Goal: Use online tool/utility: Utilize a website feature to perform a specific function

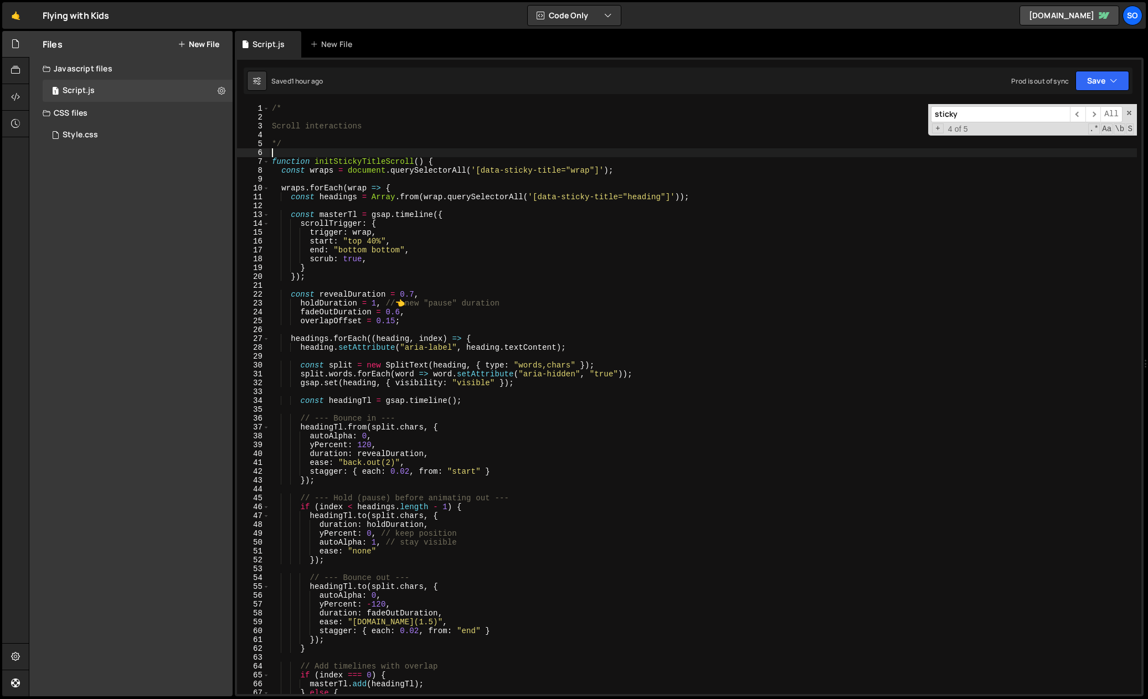
click at [297, 150] on div "/* Scroll interactions */ function initStickyTitleScroll ( ) { const wraps = do…" at bounding box center [703, 408] width 867 height 608
click at [338, 148] on div "/* Scroll interactions */ function initStickyTitleScroll ( ) { const wraps = do…" at bounding box center [703, 408] width 867 height 608
type textarea "*/"
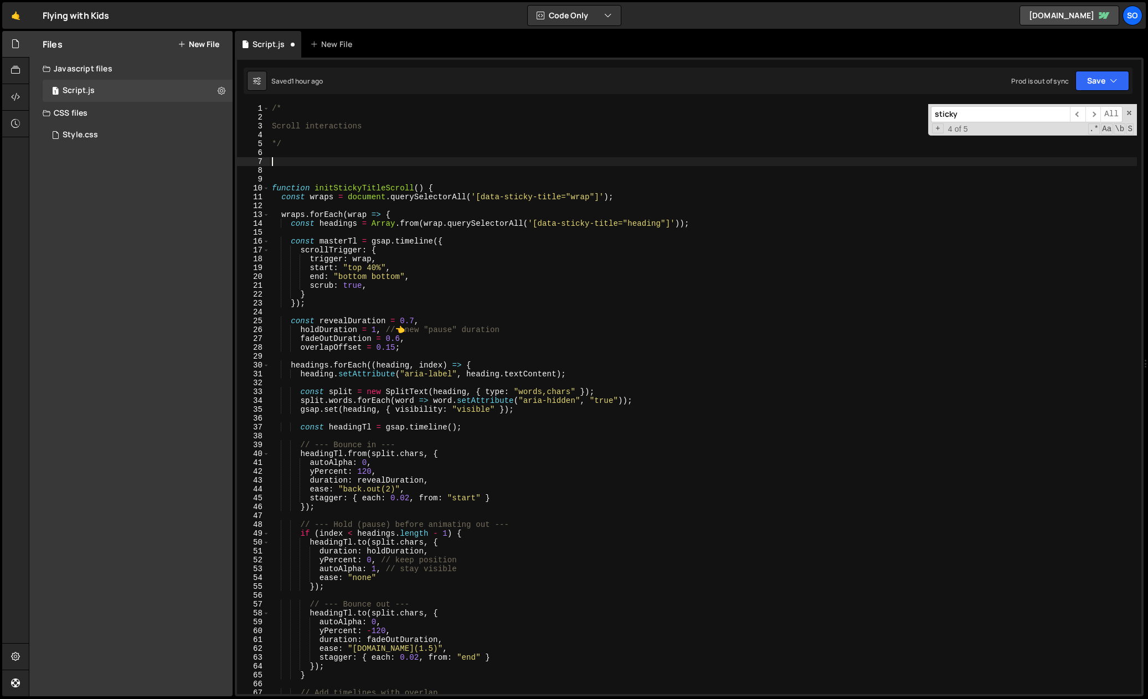
click at [324, 166] on div "/* Scroll interactions */ function initStickyTitleScroll ( ) { const wraps = do…" at bounding box center [703, 408] width 867 height 608
paste textarea "function initPreloader() {"
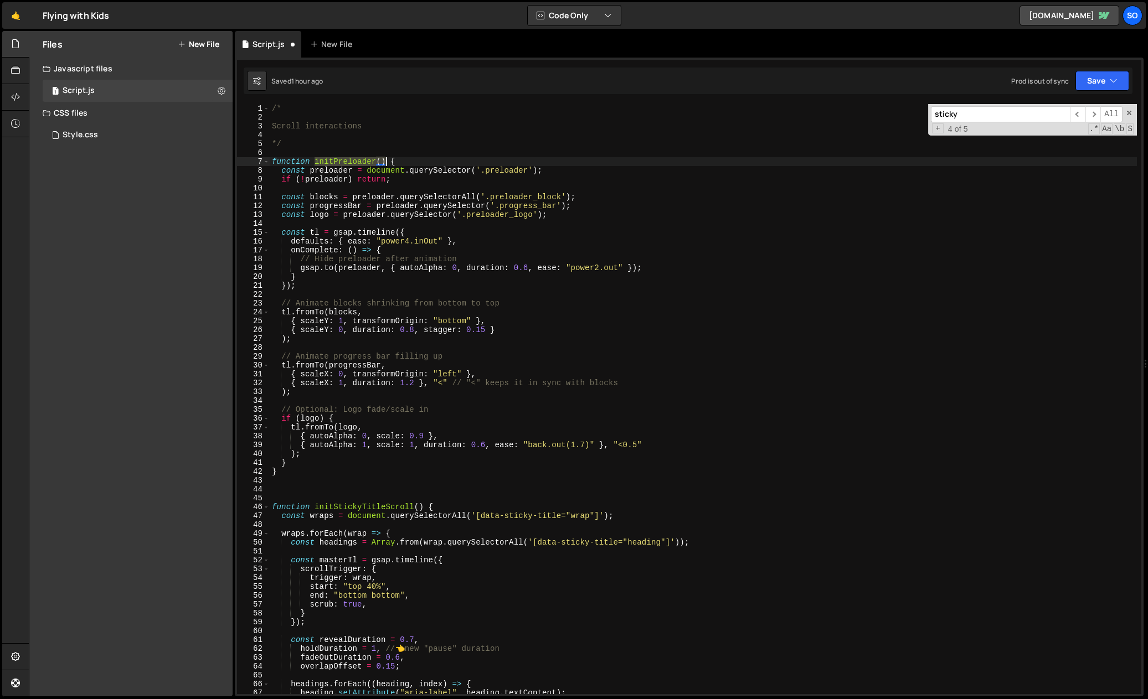
drag, startPoint x: 314, startPoint y: 160, endPoint x: 385, endPoint y: 161, distance: 71.4
click at [385, 161] on div "/* Scroll interactions */ function initPreloader ( ) { const preloader = docume…" at bounding box center [703, 408] width 867 height 608
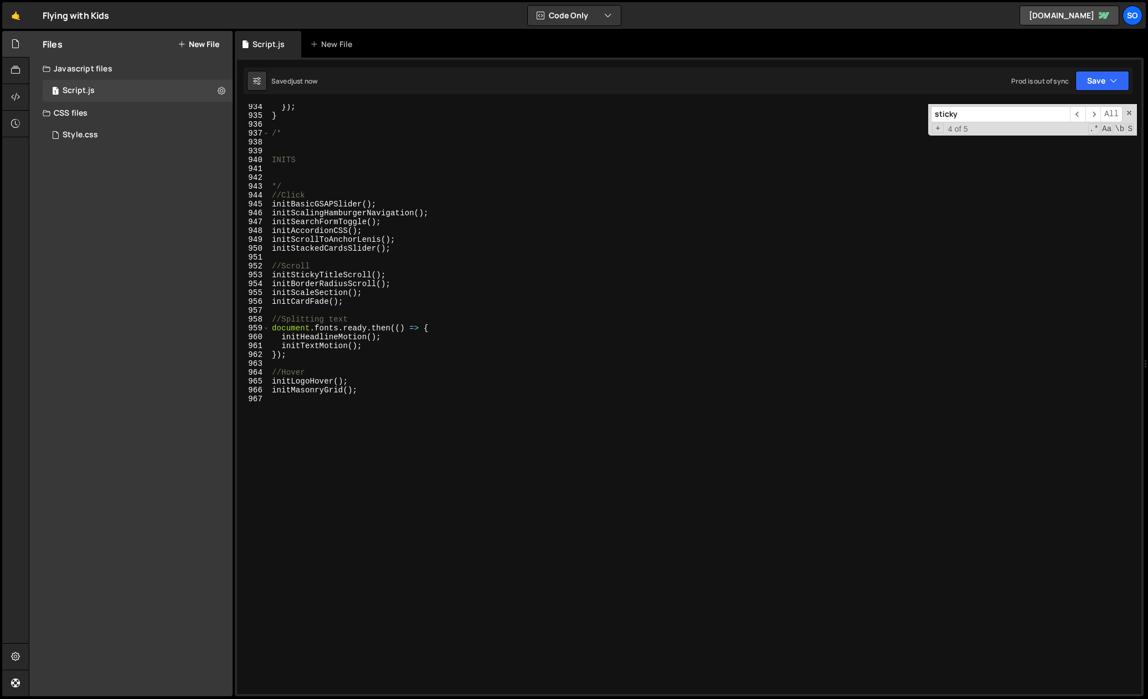
scroll to position [8268, 0]
click at [404, 297] on div "}) ; } /* INITS */ //Click initBasicGSAPSlider ( ) ; initScalingHamburgerNaviga…" at bounding box center [703, 406] width 867 height 608
type textarea "initCardFade();"
paste textarea "initPreloader()"
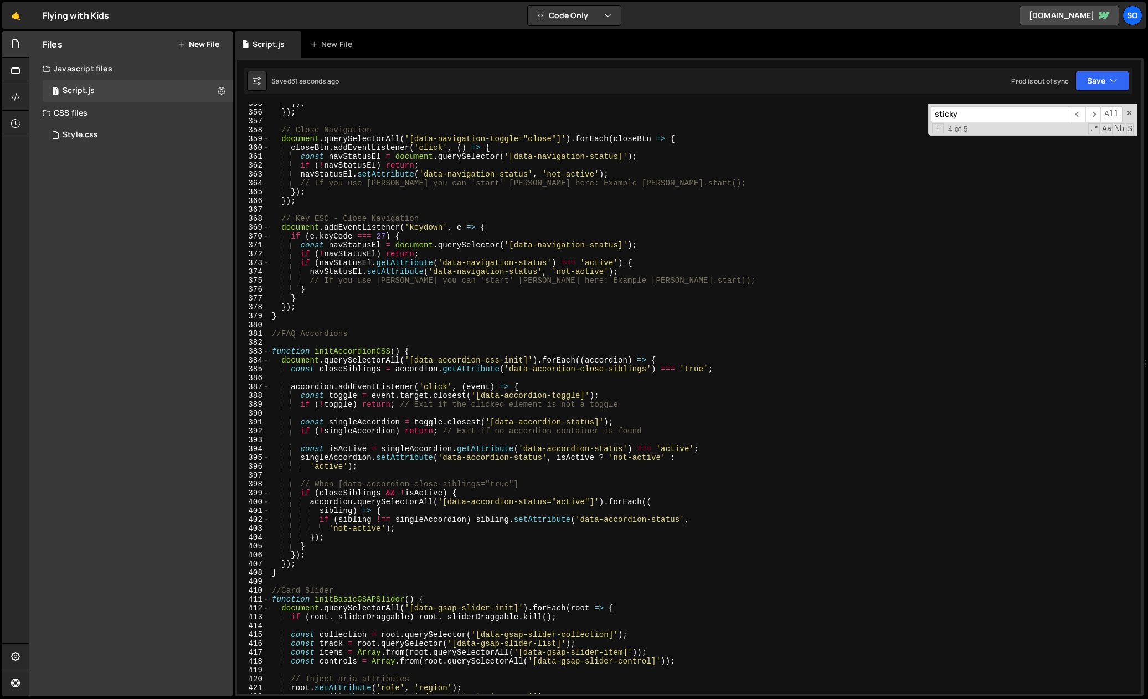
scroll to position [0, 0]
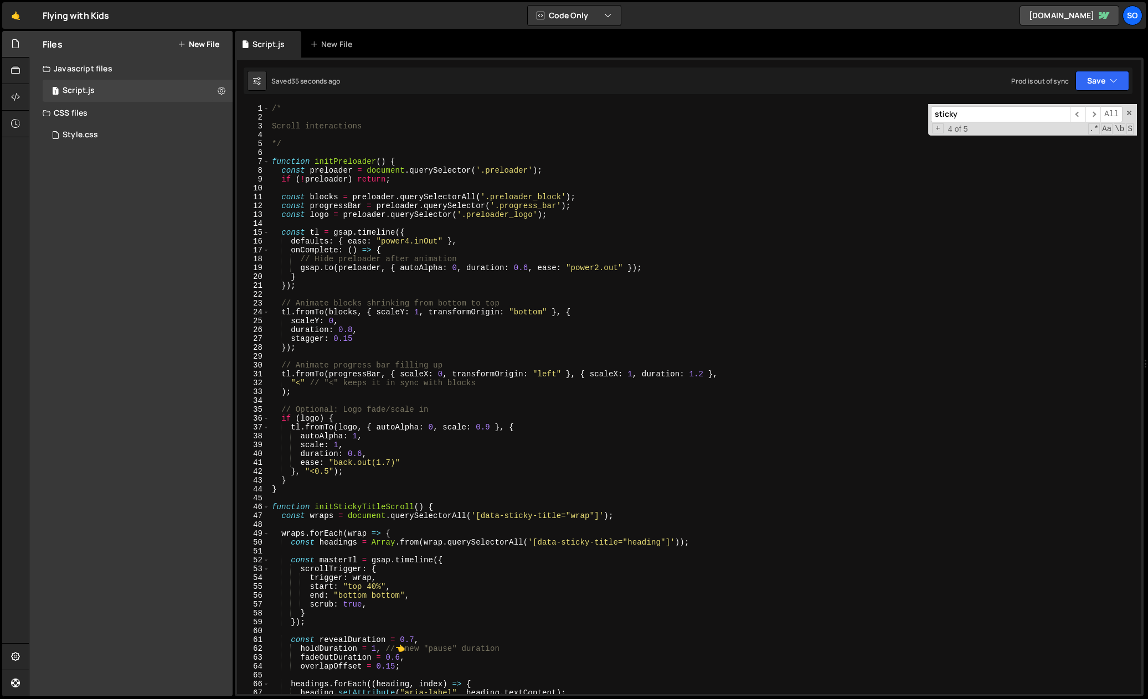
click at [466, 482] on div "/* Scroll interactions */ function initPreloader ( ) { const preloader = docume…" at bounding box center [703, 408] width 867 height 608
drag, startPoint x: 544, startPoint y: 315, endPoint x: 515, endPoint y: 316, distance: 28.8
click at [515, 316] on div "/* Scroll interactions */ function initPreloader ( ) { const preloader = docume…" at bounding box center [703, 408] width 867 height 608
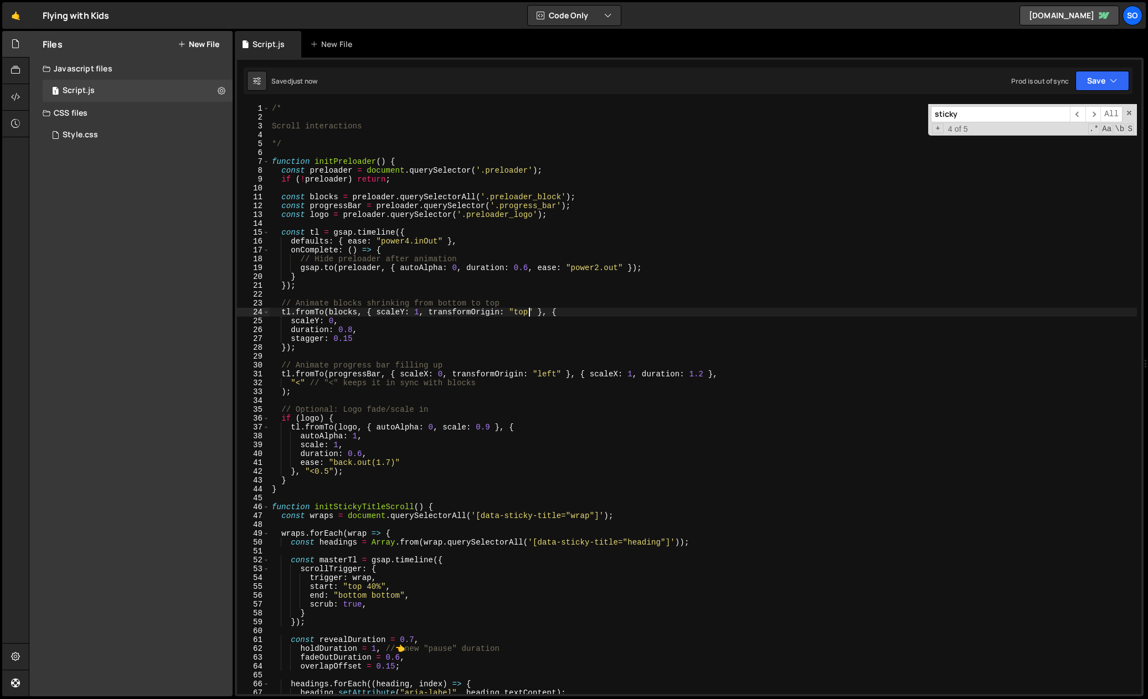
click at [277, 411] on div "/* Scroll interactions */ function initPreloader ( ) { const preloader = docume…" at bounding box center [703, 408] width 867 height 608
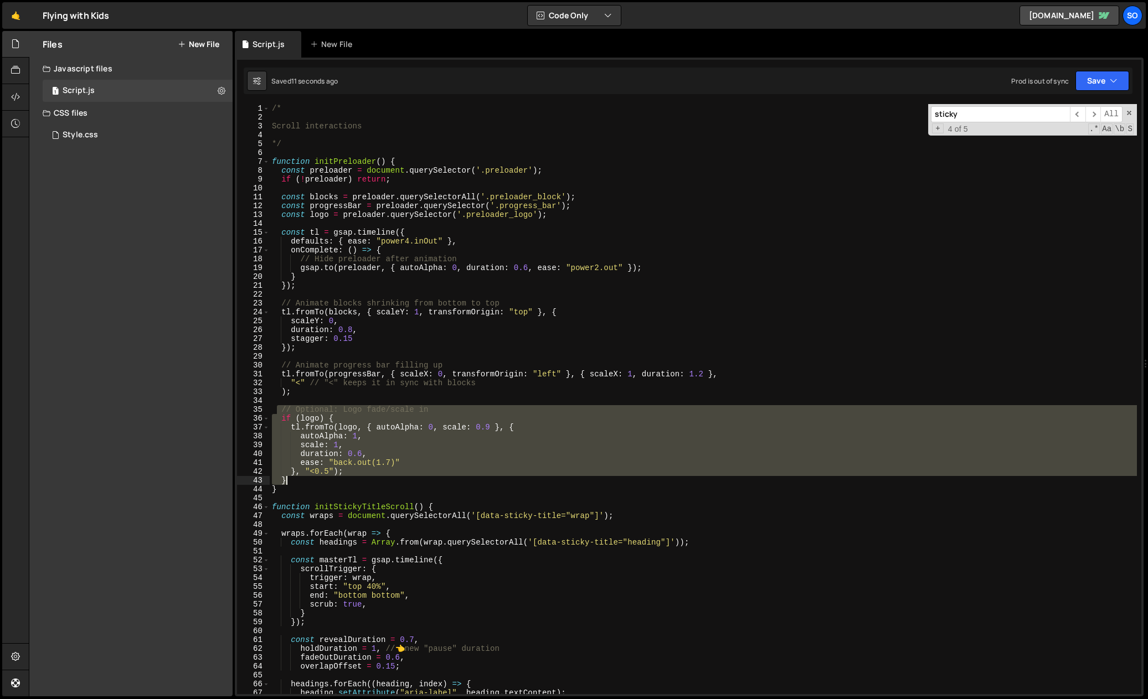
click at [343, 482] on div "/* Scroll interactions */ function initPreloader ( ) { const preloader = docume…" at bounding box center [703, 408] width 867 height 608
click at [380, 389] on div "/* Scroll interactions */ function initPreloader ( ) { const preloader = docume…" at bounding box center [703, 408] width 867 height 608
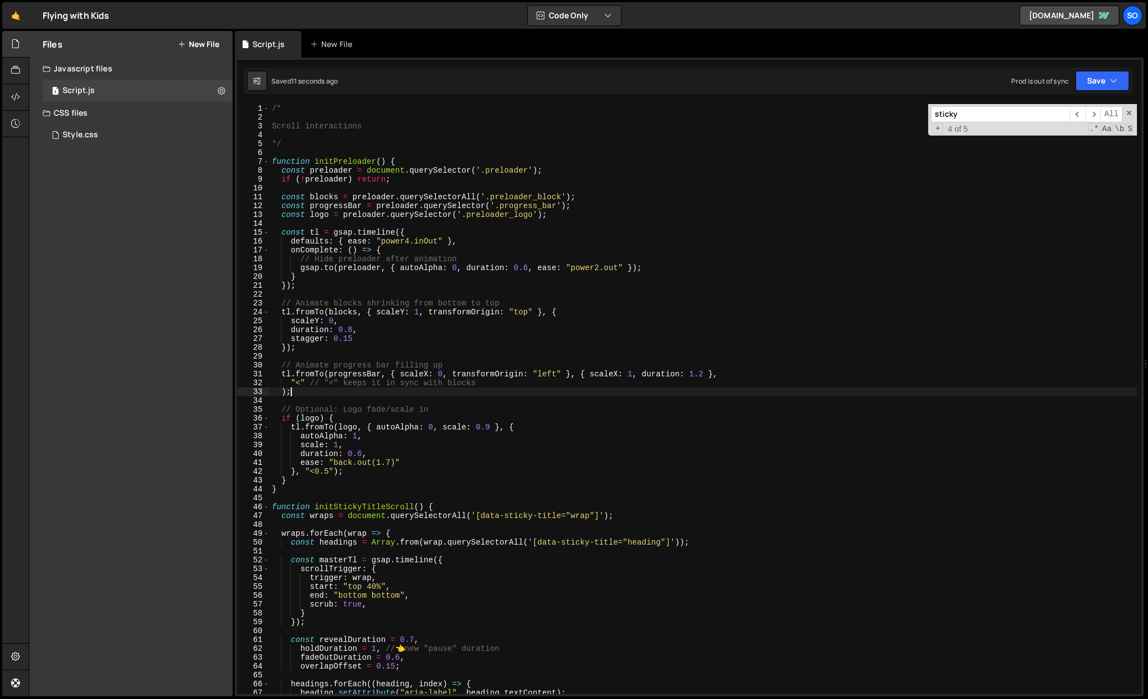
scroll to position [0, 1]
drag, startPoint x: 353, startPoint y: 328, endPoint x: 337, endPoint y: 329, distance: 15.5
click at [337, 329] on div "/* Scroll interactions */ function initPreloader ( ) { const preloader = docume…" at bounding box center [703, 408] width 867 height 608
click at [341, 339] on div "/* Scroll interactions */ function initPreloader ( ) { const preloader = docume…" at bounding box center [703, 408] width 867 height 608
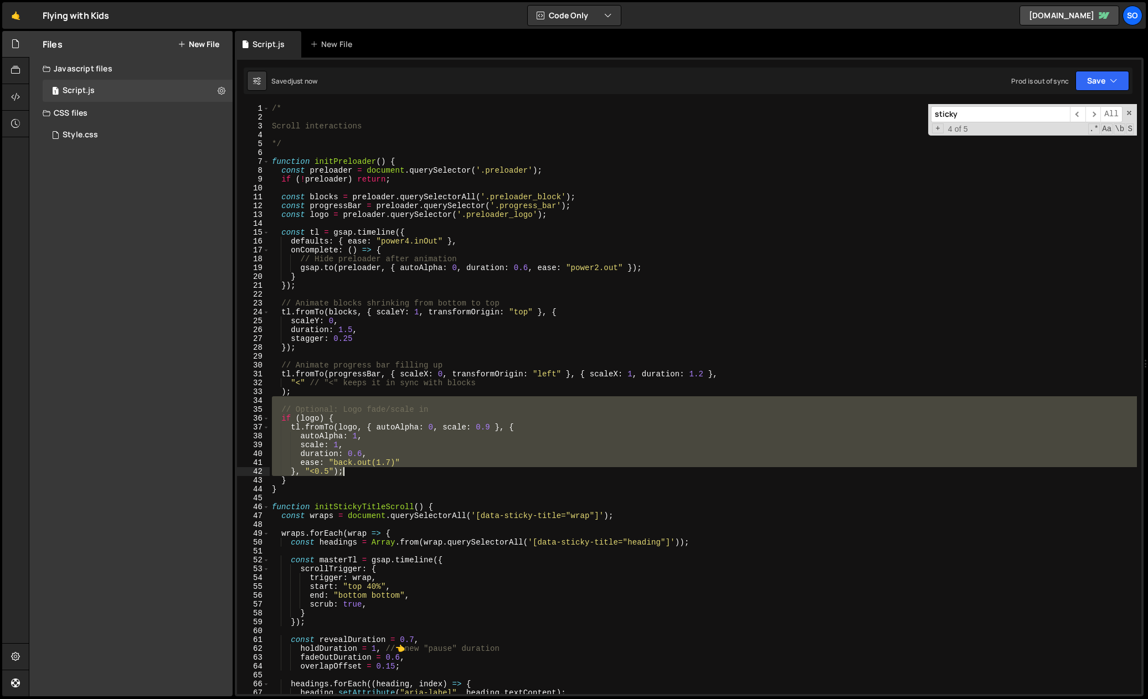
drag, startPoint x: 298, startPoint y: 413, endPoint x: 385, endPoint y: 477, distance: 107.3
click at [385, 477] on div "/* Scroll interactions */ function initPreloader ( ) { const preloader = docume…" at bounding box center [703, 408] width 867 height 608
type textarea "}, "<0.5"); }"
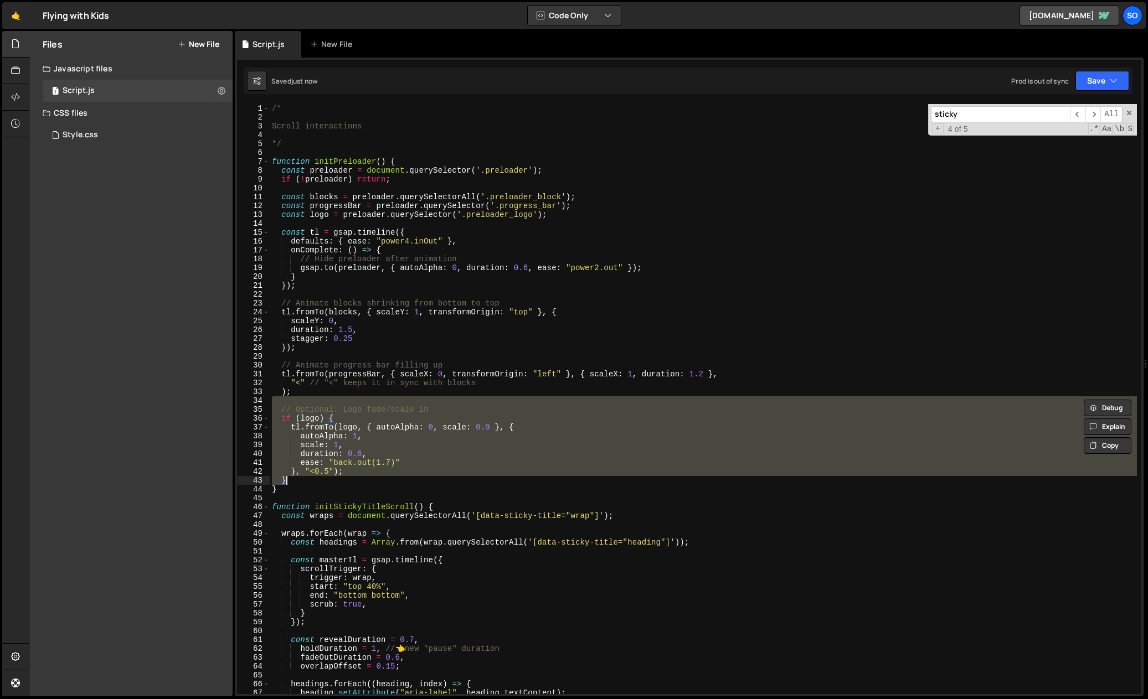
scroll to position [0, 0]
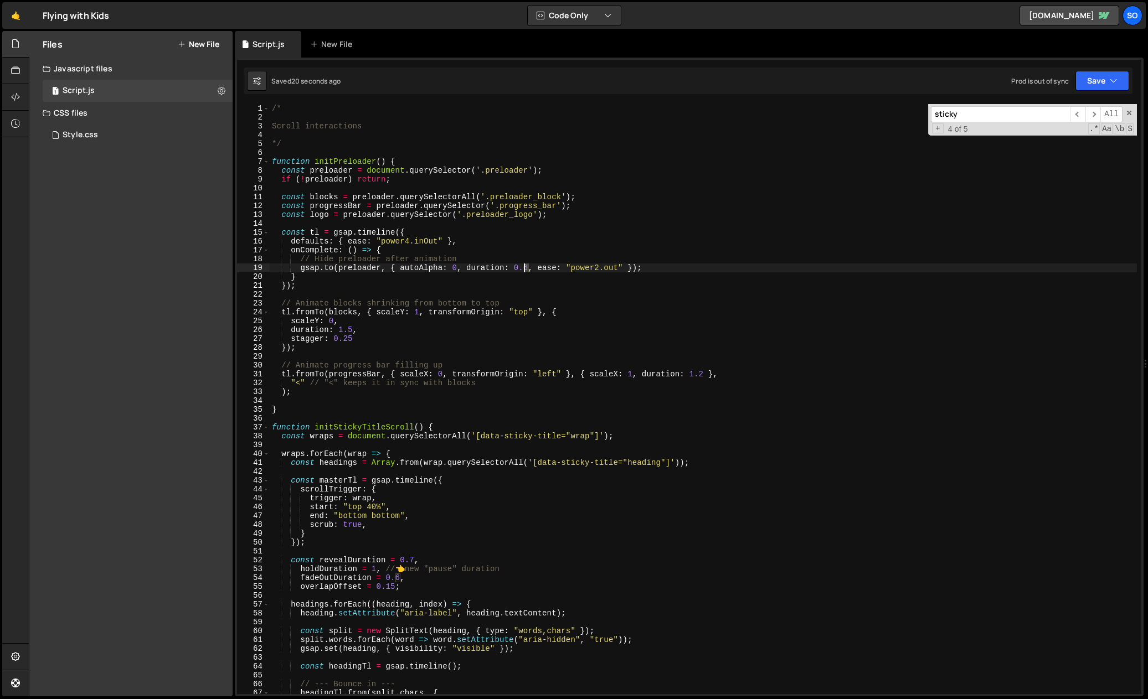
drag, startPoint x: 528, startPoint y: 267, endPoint x: 521, endPoint y: 269, distance: 7.9
click at [521, 269] on div "/* Scroll interactions */ function initPreloader ( ) { const preloader = docume…" at bounding box center [703, 408] width 867 height 608
click at [387, 391] on div "/* Scroll interactions */ function initPreloader ( ) { const preloader = docume…" at bounding box center [703, 408] width 867 height 608
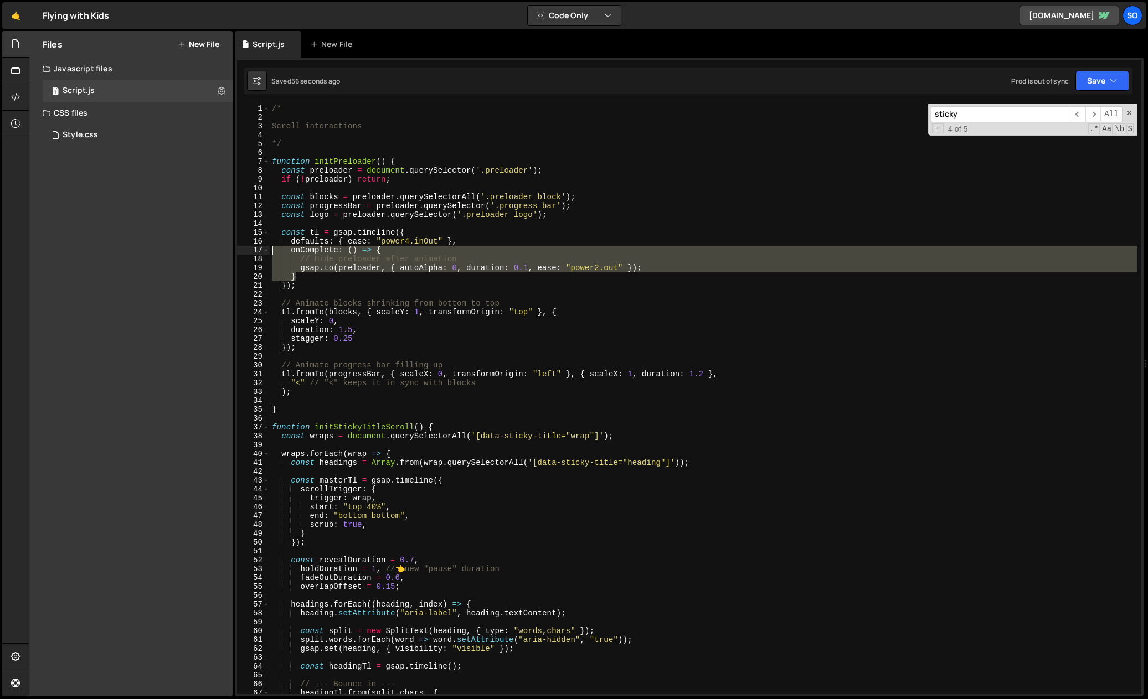
drag, startPoint x: 299, startPoint y: 261, endPoint x: 257, endPoint y: 248, distance: 44.1
click at [257, 248] on div "); 1 2 3 4 5 6 7 8 9 10 11 12 13 14 15 16 17 18 19 20 21 22 23 24 25 26 27 28 2…" at bounding box center [689, 399] width 904 height 590
type textarea "onComplete: () => { // Hide preloader after animation"
click at [357, 279] on div "/* Scroll interactions */ function initPreloader ( ) { const preloader = docume…" at bounding box center [703, 399] width 867 height 590
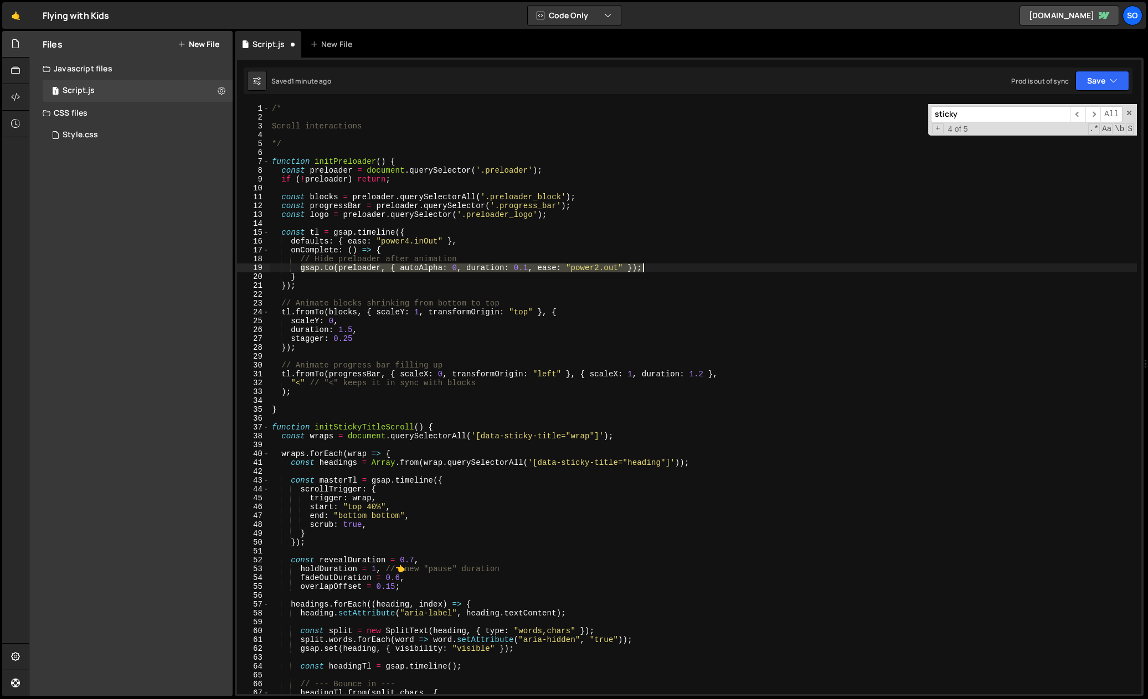
drag, startPoint x: 301, startPoint y: 269, endPoint x: 653, endPoint y: 267, distance: 351.7
click at [653, 267] on div "/* Scroll interactions */ function initPreloader ( ) { const preloader = docume…" at bounding box center [703, 408] width 867 height 608
type textarea "p"
click at [341, 393] on div "/* Scroll interactions */ function initPreloader ( ) { const preloader = docume…" at bounding box center [703, 408] width 867 height 608
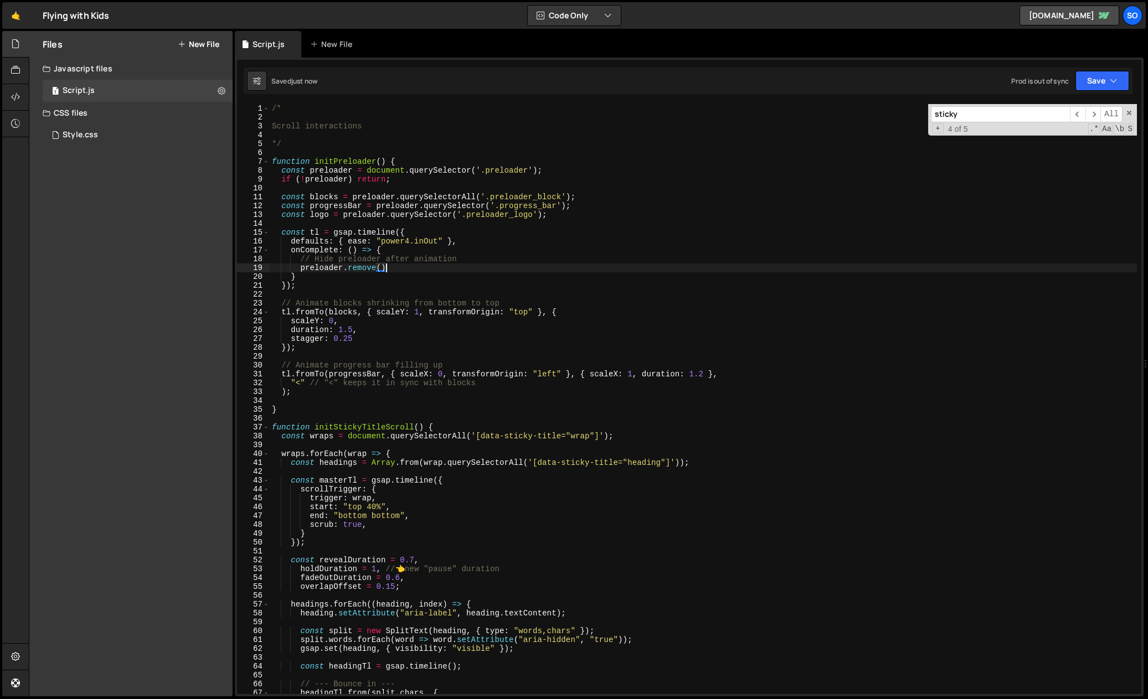
type textarea ");"
paste textarea "}"
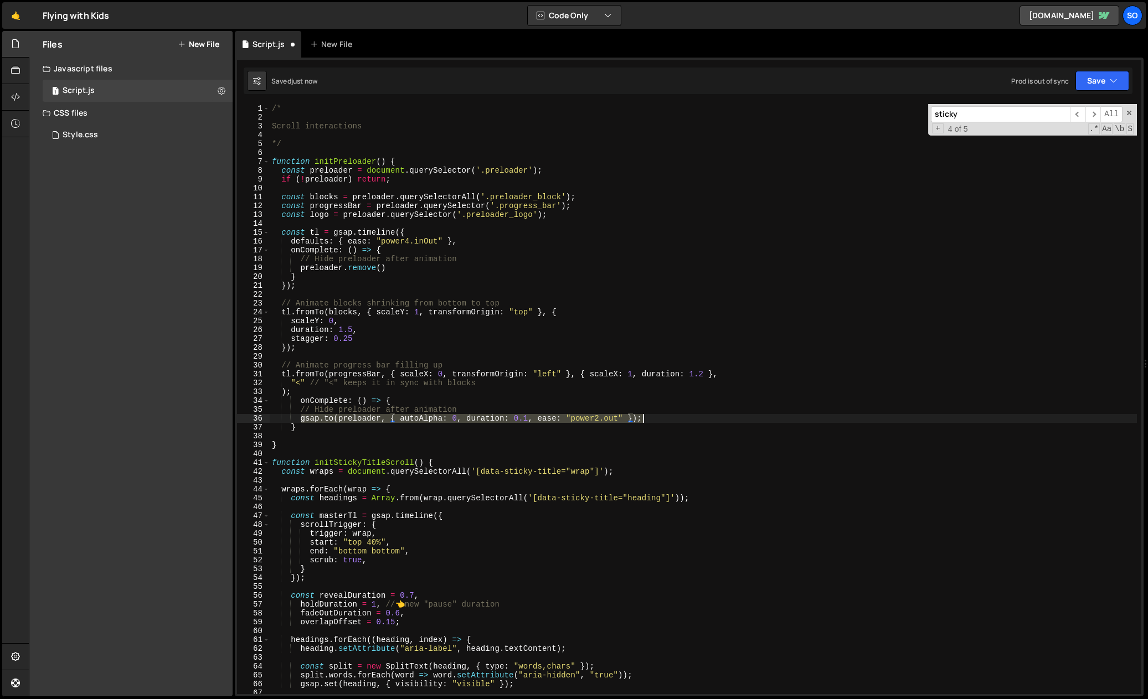
drag, startPoint x: 298, startPoint y: 418, endPoint x: 657, endPoint y: 416, distance: 358.9
click at [657, 416] on div "/* Scroll interactions */ function initPreloader ( ) { const preloader = docume…" at bounding box center [703, 408] width 867 height 608
type textarea "[DOMAIN_NAME](preloader, { autoAlpha: 0, duration: 0.1, ease: "power2.out" });"
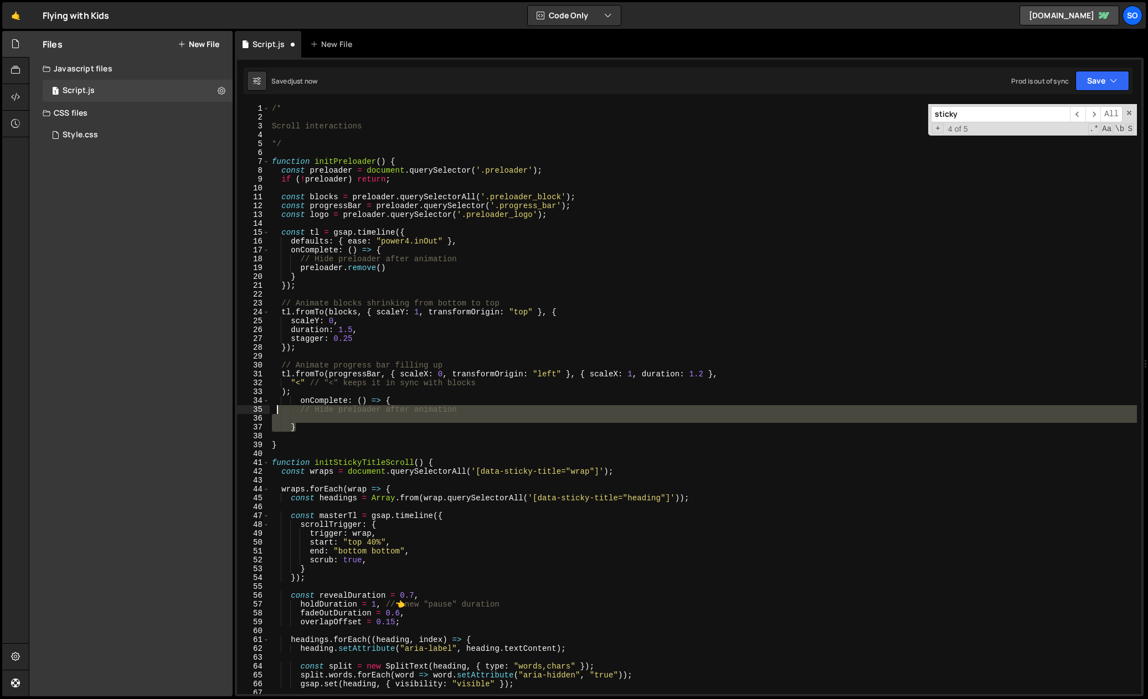
drag, startPoint x: 388, startPoint y: 424, endPoint x: 271, endPoint y: 405, distance: 118.9
click at [271, 405] on div "/* Scroll interactions */ function initPreloader ( ) { const preloader = docume…" at bounding box center [703, 408] width 867 height 608
paste textarea "[DOMAIN_NAME](preloader, { autoAlpha: 0, duration: 0.1, ease: "power2.out" });"
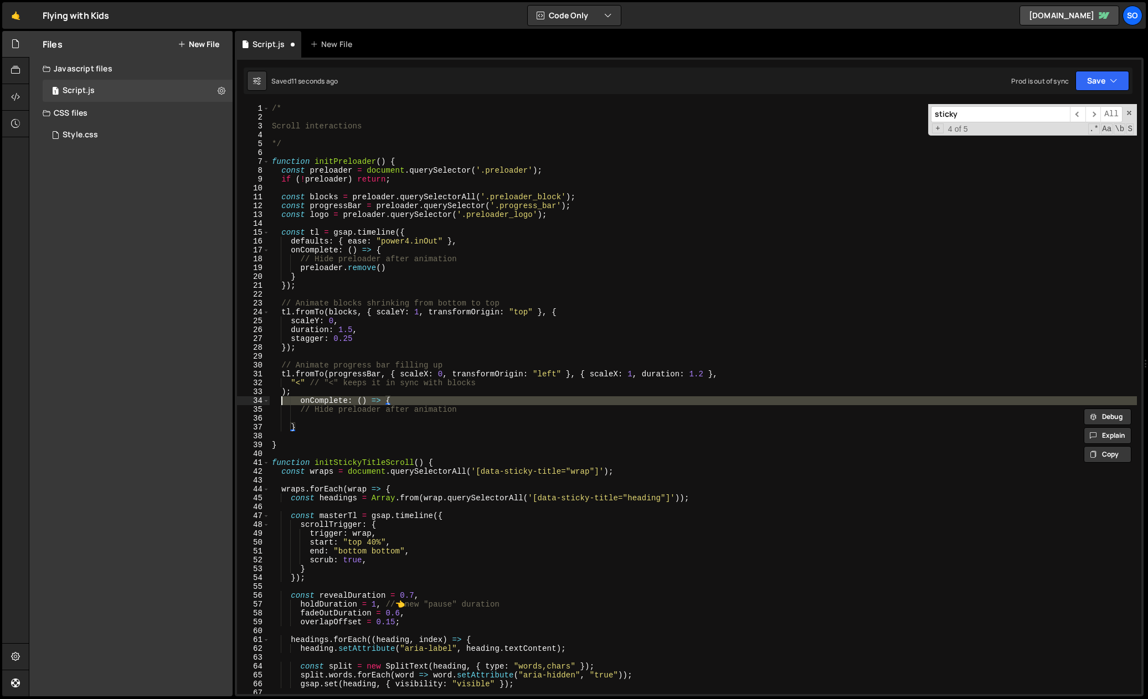
click at [284, 399] on div "/* Scroll interactions */ function initPreloader ( ) { const preloader = docume…" at bounding box center [703, 408] width 867 height 608
paste textarea "[DOMAIN_NAME](preloader, { autoAlpha: 0, duration: 0.1, ease: "power2.out" });"
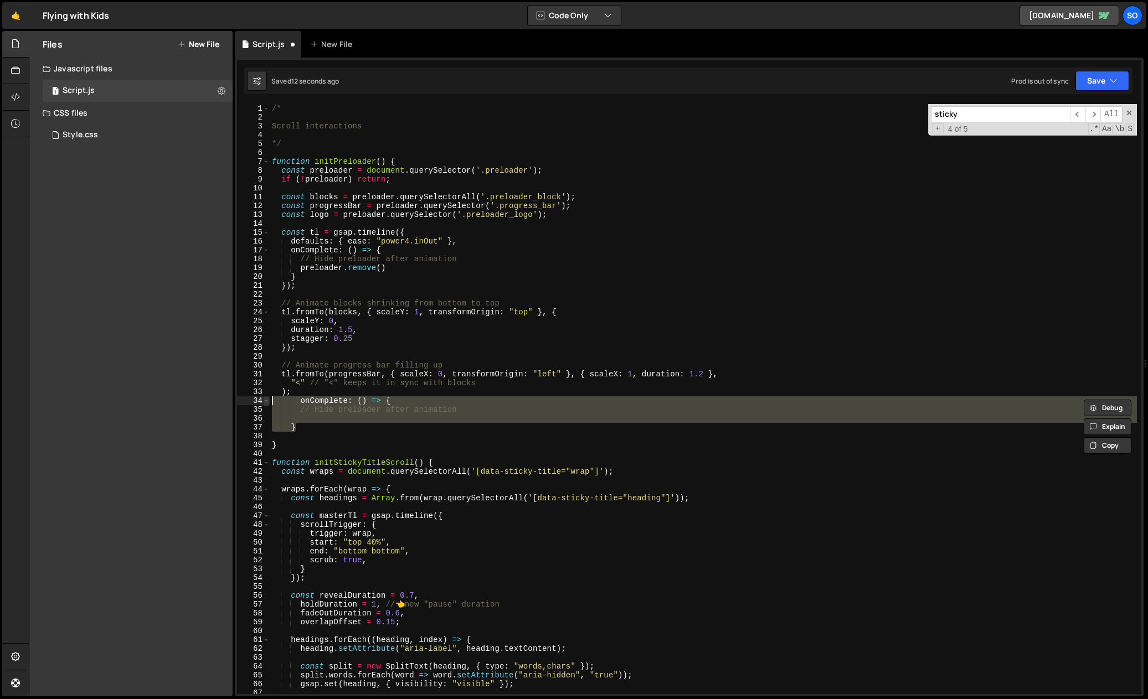
drag, startPoint x: 306, startPoint y: 421, endPoint x: 264, endPoint y: 400, distance: 47.6
click at [264, 400] on div "onComplete: () => { // Hide preloader after animation 1 2 3 4 5 6 7 8 9 10 11 1…" at bounding box center [689, 399] width 904 height 590
paste textarea "[DOMAIN_NAME](preloader, { autoAlpha: 0, duration: 0.1, ease: "power2.out" });"
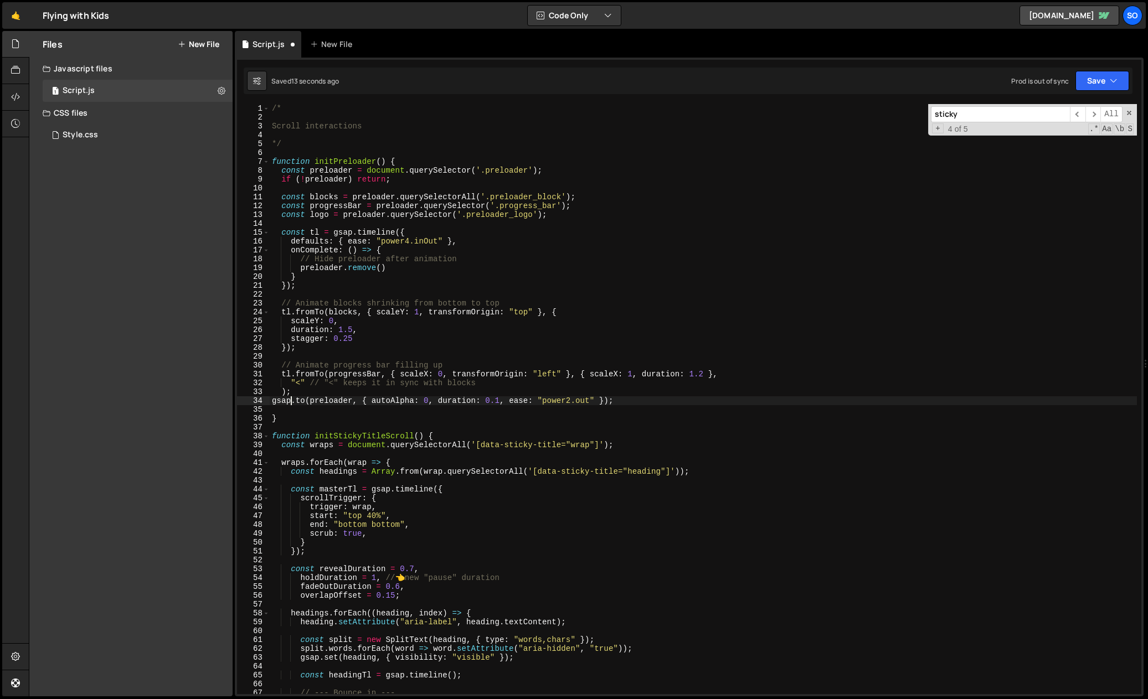
drag, startPoint x: 291, startPoint y: 401, endPoint x: 269, endPoint y: 404, distance: 21.8
click at [265, 401] on div "[DOMAIN_NAME](preloader, { autoAlpha: 0, duration: 0.1, ease: "power2.out" }); …" at bounding box center [689, 399] width 904 height 590
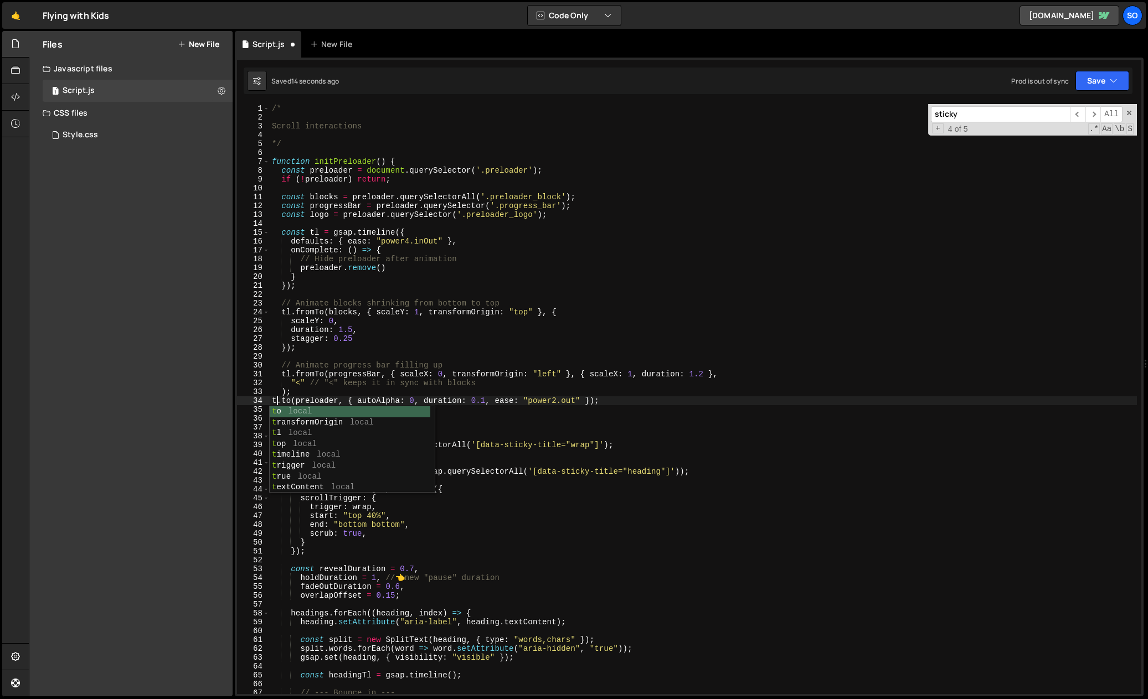
scroll to position [0, 1]
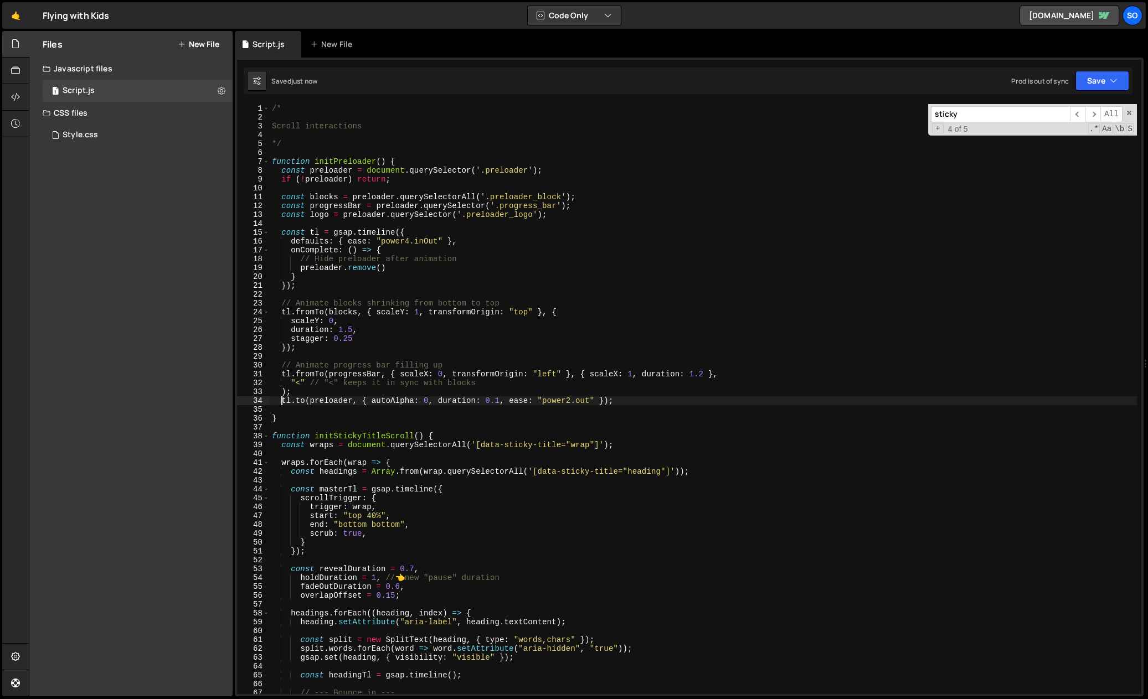
click at [606, 401] on div "/* Scroll interactions */ function initPreloader ( ) { const preloader = docume…" at bounding box center [703, 408] width 867 height 608
drag, startPoint x: 353, startPoint y: 399, endPoint x: 310, endPoint y: 404, distance: 44.0
click at [310, 404] on div "/* Scroll interactions */ function initPreloader ( ) { const preloader = docume…" at bounding box center [703, 408] width 867 height 608
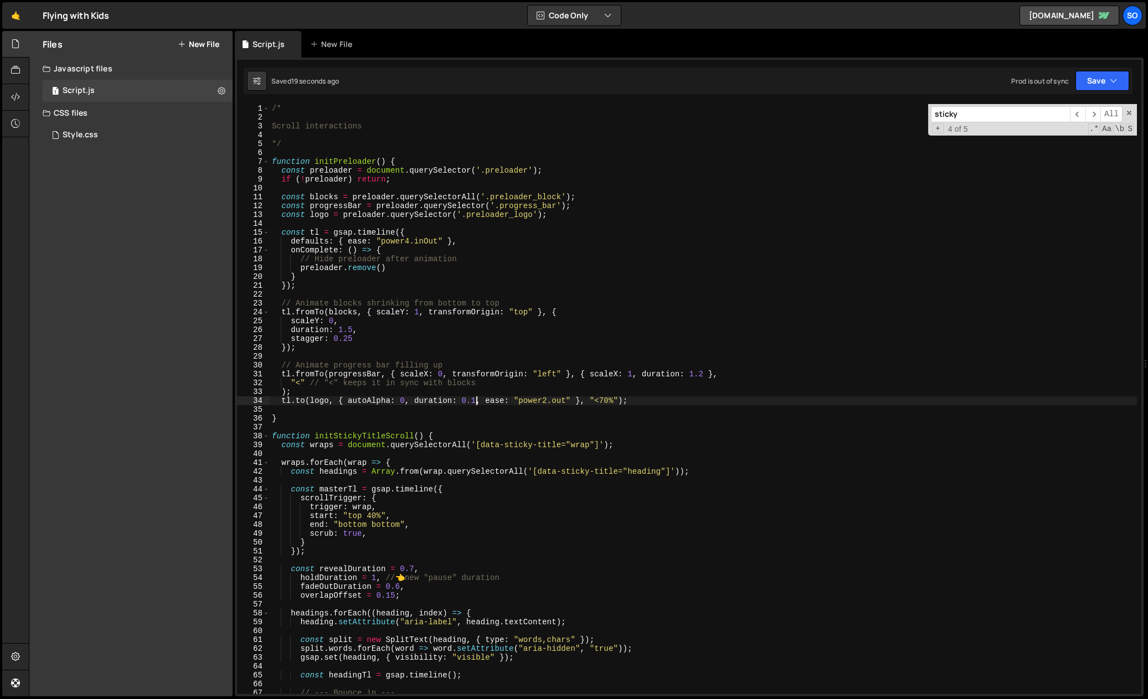
drag, startPoint x: 476, startPoint y: 402, endPoint x: 469, endPoint y: 402, distance: 6.6
click at [469, 402] on div "/* Scroll interactions */ function initPreloader ( ) { const preloader = docume…" at bounding box center [703, 408] width 867 height 608
click at [468, 403] on div "/* Scroll interactions */ function initPreloader ( ) { const preloader = docume…" at bounding box center [703, 408] width 867 height 608
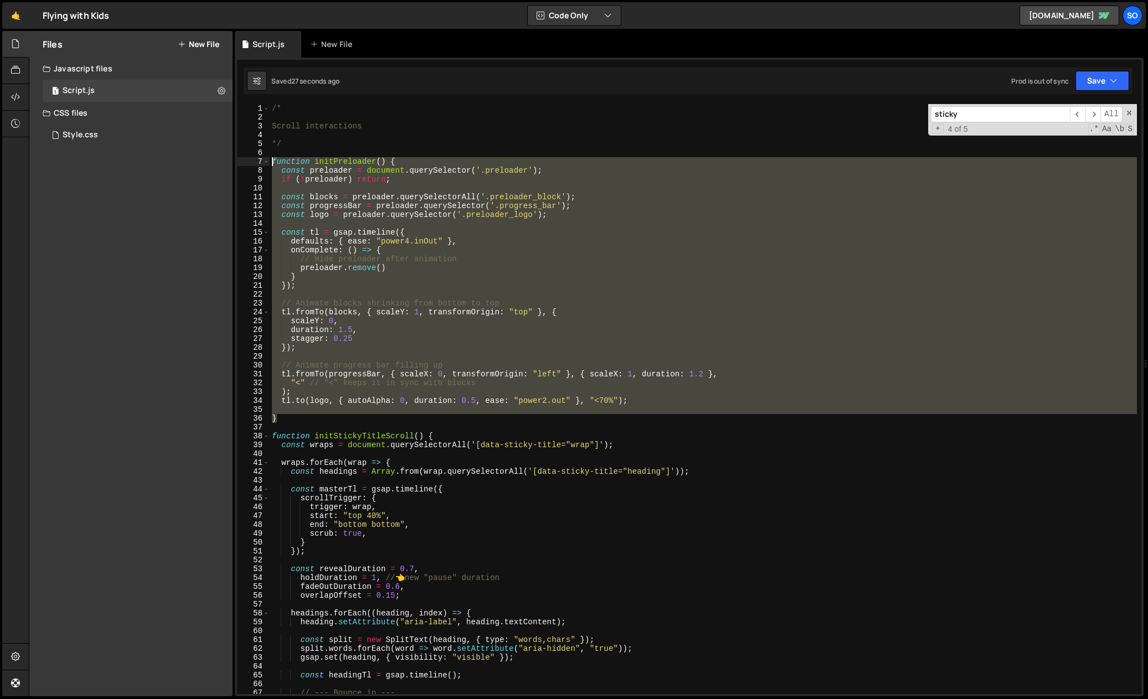
drag, startPoint x: 329, startPoint y: 421, endPoint x: 214, endPoint y: 162, distance: 283.6
click at [214, 162] on div "Files New File Javascript files 1 Script.js 0 CSS files Style.css 0 Copy share …" at bounding box center [588, 364] width 1119 height 666
type textarea "function initPreloader() { const preloader = document.querySelector('.preloader…"
paste textarea
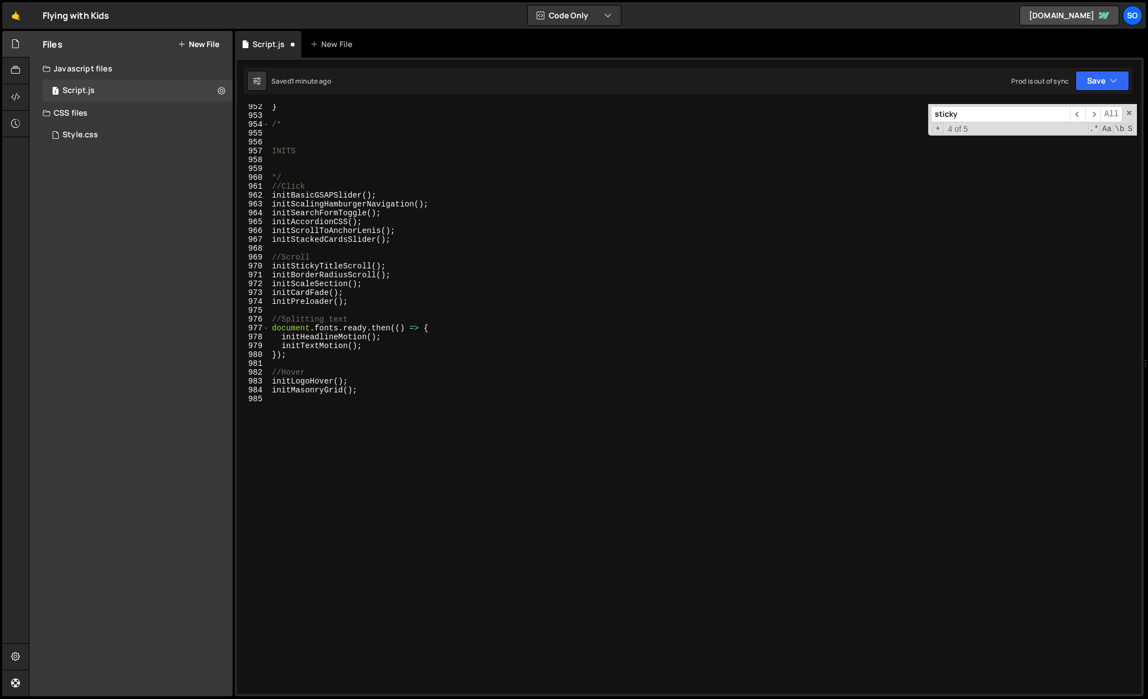
scroll to position [8409, 0]
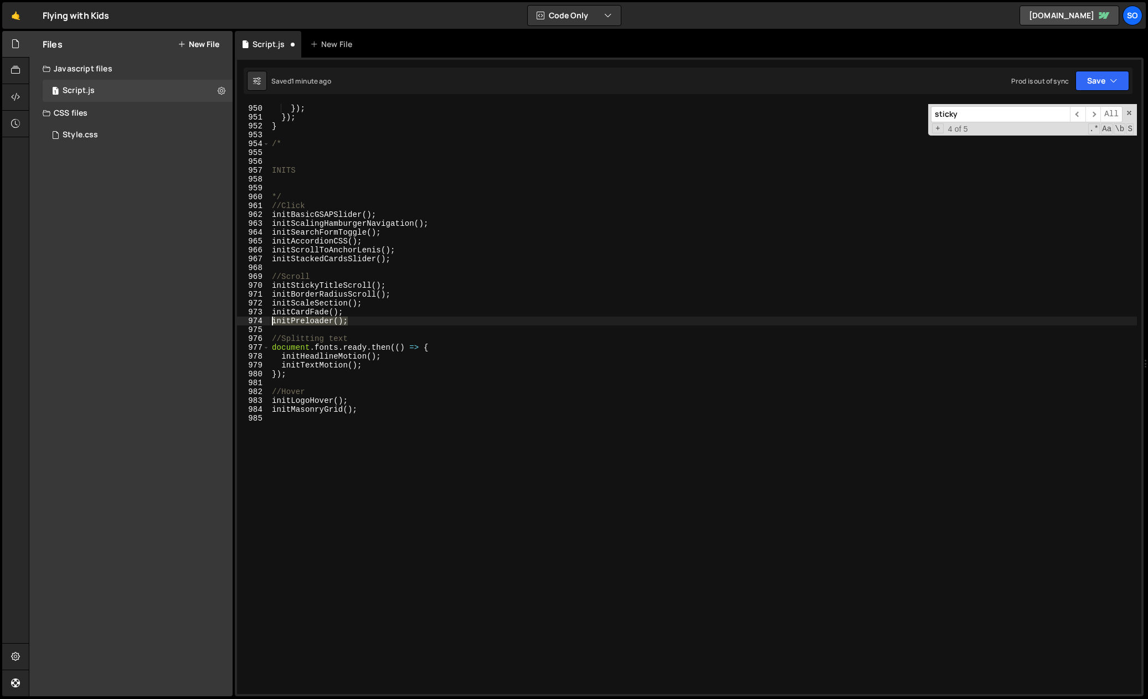
drag, startPoint x: 367, startPoint y: 321, endPoint x: 250, endPoint y: 320, distance: 117.4
click at [250, 320] on div "949 950 951 952 953 954 955 956 957 958 959 960 961 962 963 964 965 966 967 968…" at bounding box center [689, 399] width 904 height 590
paste textarea "}"
type textarea "});"
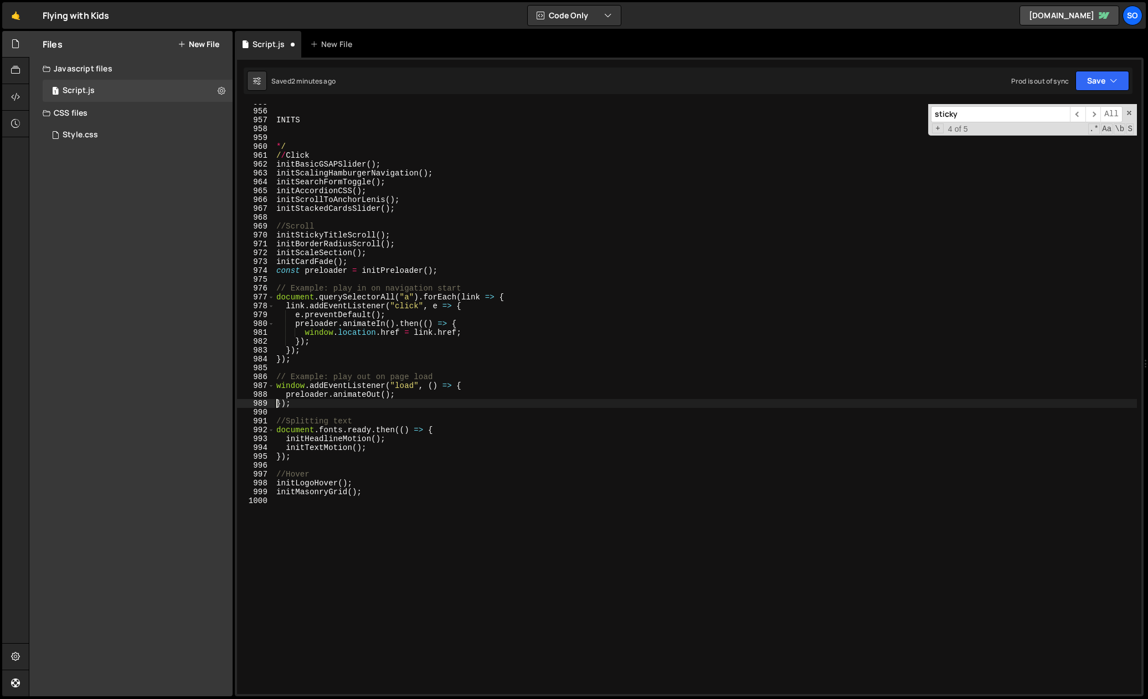
scroll to position [8459, 0]
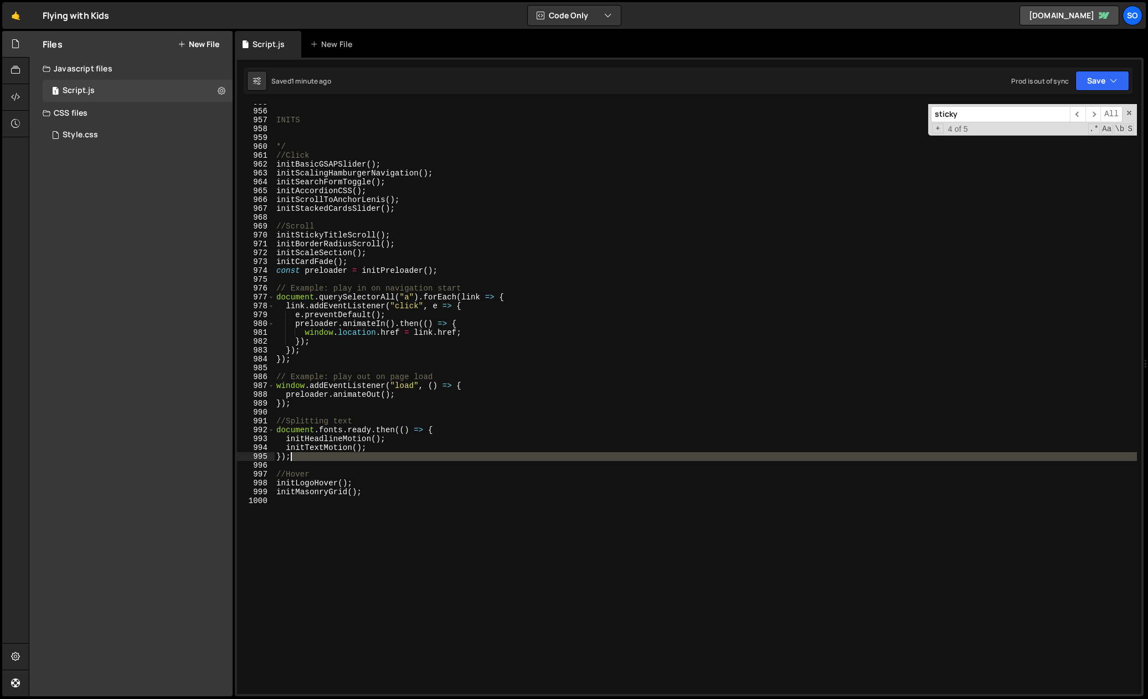
click at [311, 457] on div "INITS */ //Click initBasicGSAPSlider ( ) ; initScalingHamburgerNavigation ( ) ;…" at bounding box center [705, 402] width 863 height 608
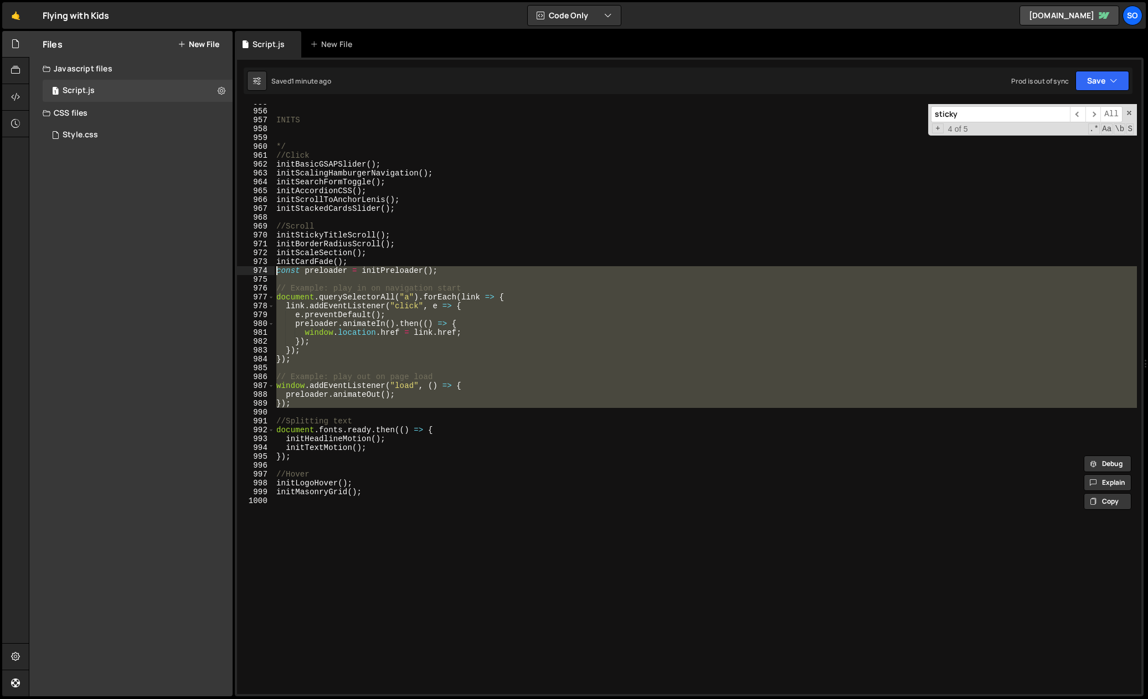
drag, startPoint x: 313, startPoint y: 409, endPoint x: 245, endPoint y: 272, distance: 153.3
click at [245, 272] on div "}); 955 956 957 958 959 960 961 962 963 964 965 966 967 968 969 970 971 972 973…" at bounding box center [689, 399] width 904 height 590
paste textarea "});"
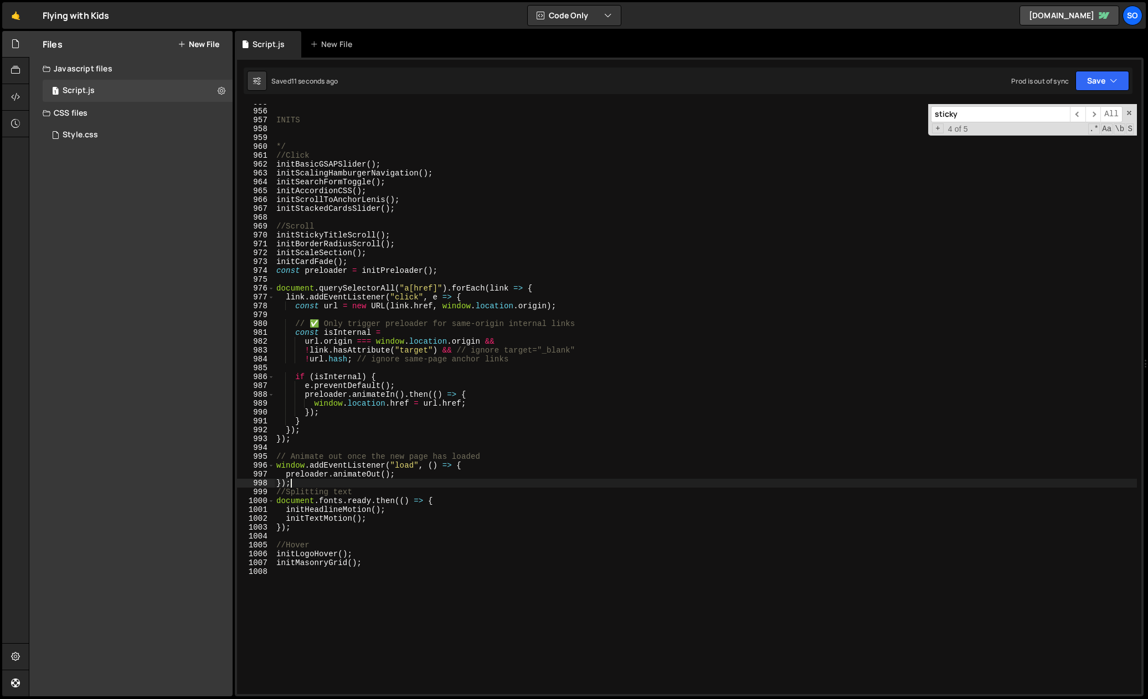
click at [274, 268] on div "974" at bounding box center [256, 270] width 38 height 9
click at [276, 271] on div "INITS */ //Click initBasicGSAPSlider ( ) ; initScalingHamburgerNavigation ( ) ;…" at bounding box center [705, 402] width 863 height 608
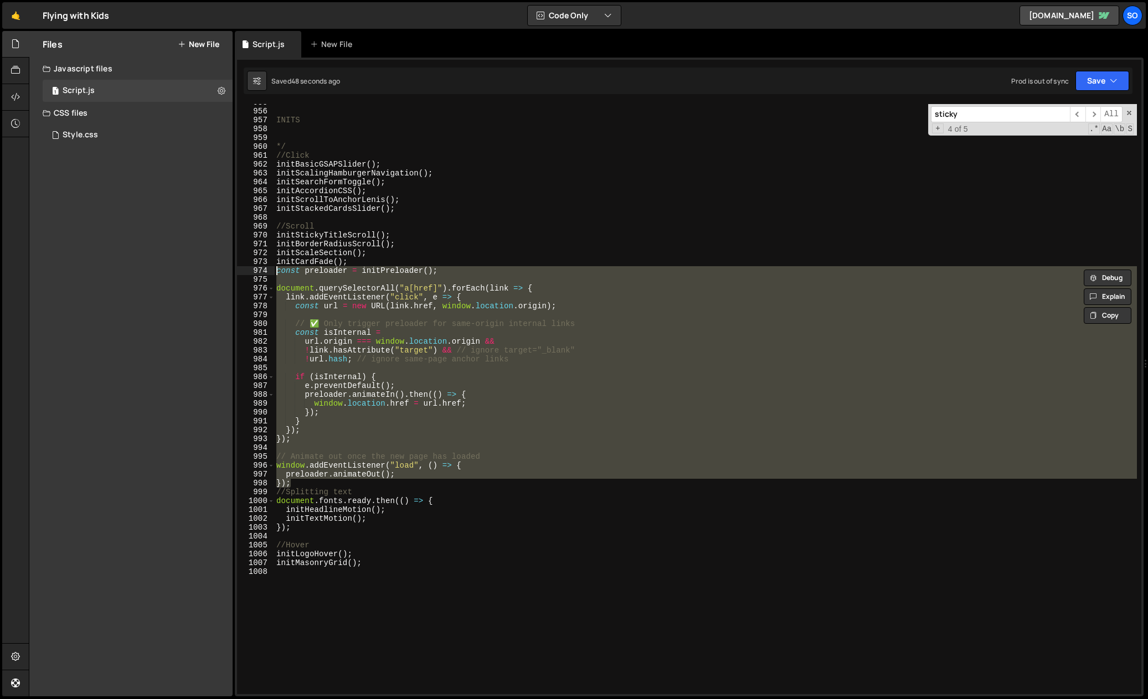
paste textarea "});"
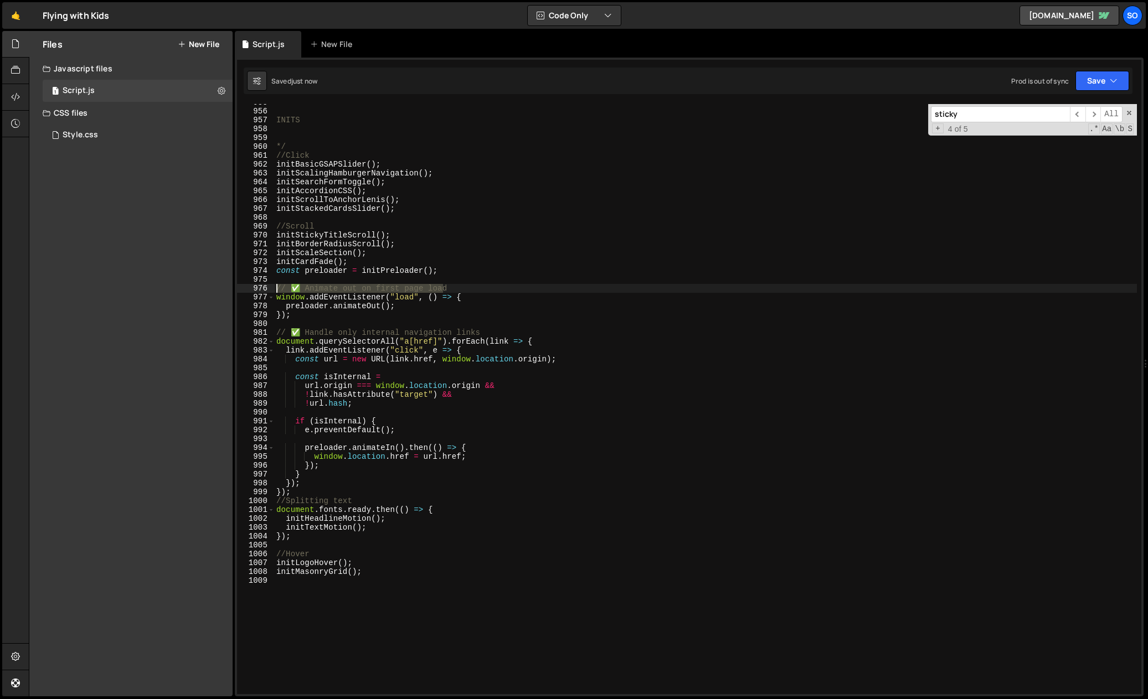
drag, startPoint x: 407, startPoint y: 286, endPoint x: 260, endPoint y: 290, distance: 147.3
click at [260, 290] on div "}); 955 956 957 958 959 960 961 962 963 964 965 966 967 968 969 970 971 972 973…" at bounding box center [689, 399] width 904 height 590
type textarea "// ✅ Animate out on first page load"
drag, startPoint x: 510, startPoint y: 331, endPoint x: 270, endPoint y: 328, distance: 240.4
click at [270, 328] on div "955 956 957 958 959 960 961 962 963 964 965 966 967 968 969 970 971 972 973 974…" at bounding box center [689, 399] width 904 height 590
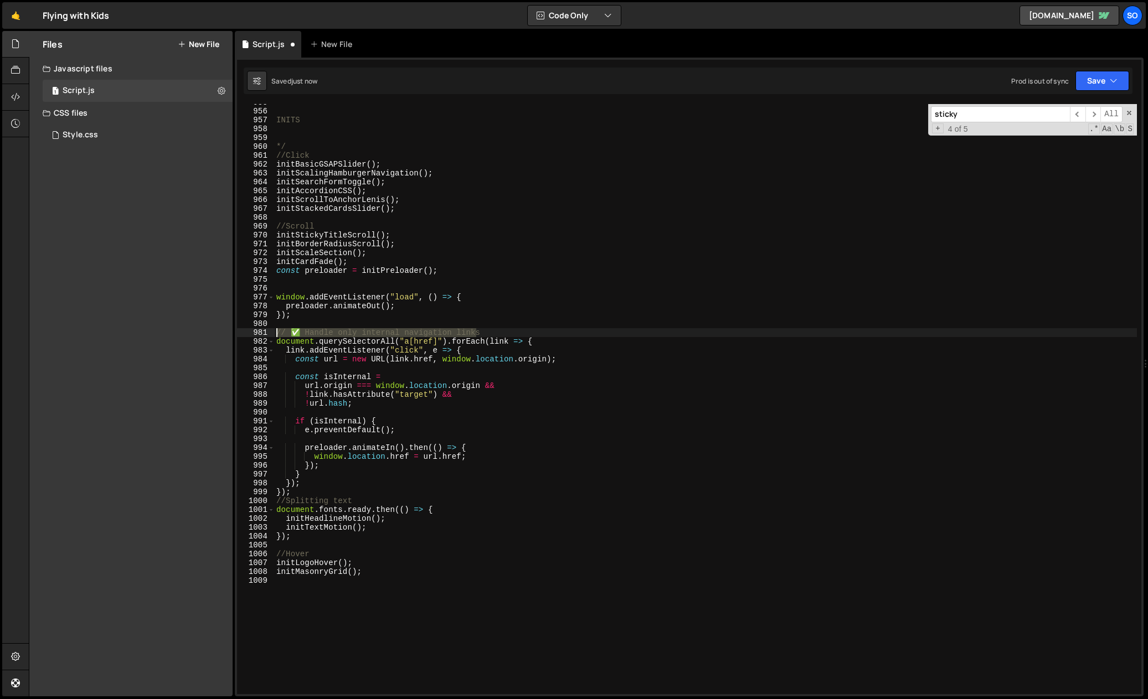
type textarea "// ✅ Handle only internal navigation links"
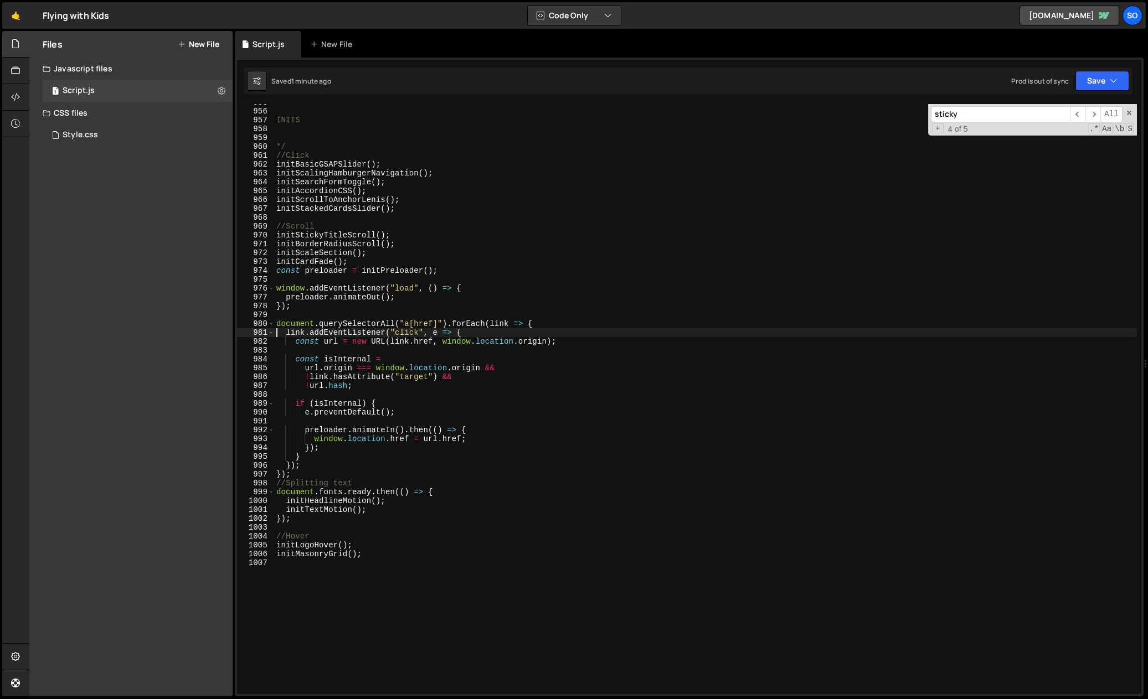
click at [524, 329] on div "INITS */ //Click initBasicGSAPSlider ( ) ; initScalingHamburgerNavigation ( ) ;…" at bounding box center [705, 402] width 863 height 608
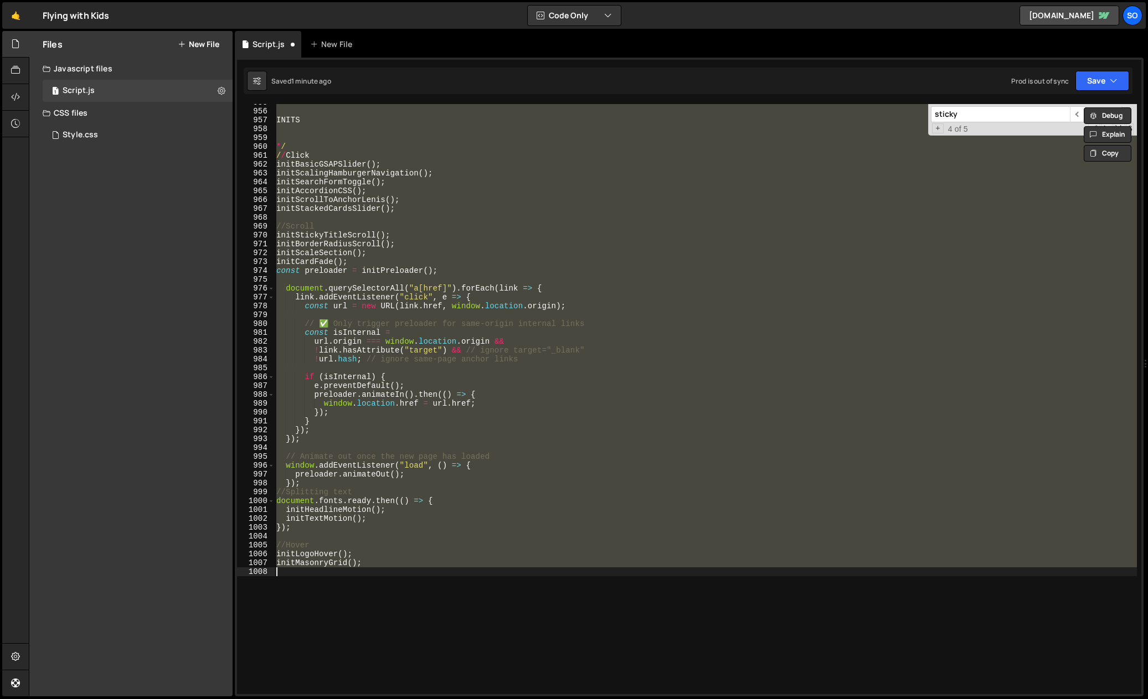
type textarea "});"
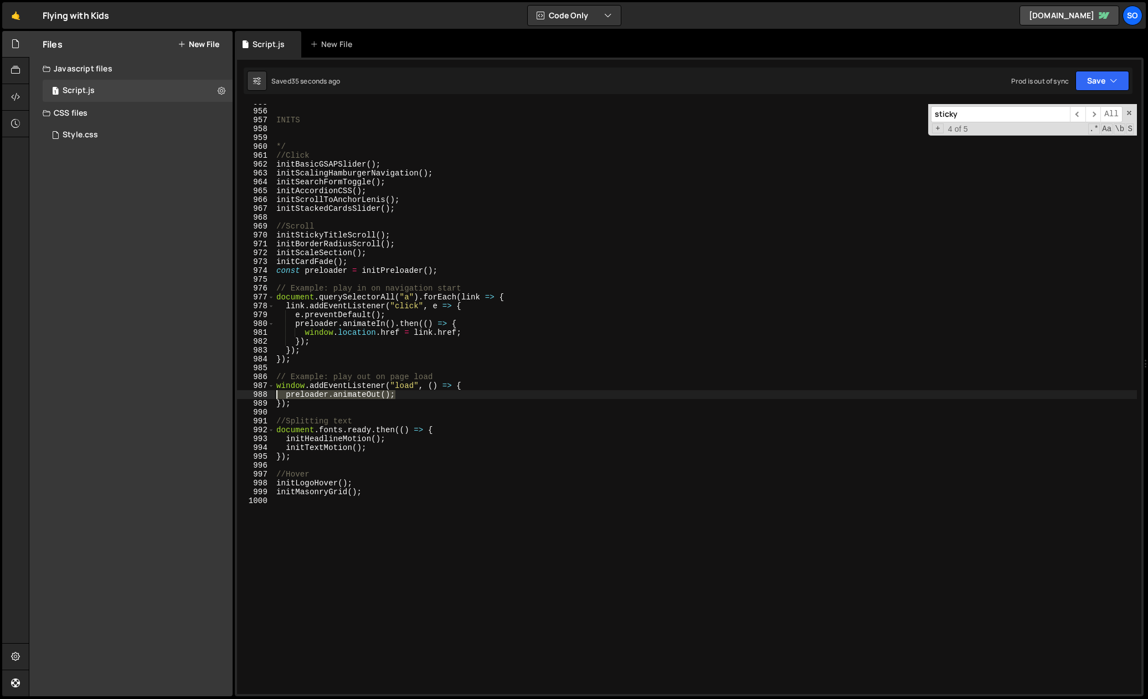
drag, startPoint x: 415, startPoint y: 395, endPoint x: 263, endPoint y: 392, distance: 151.8
click at [263, 392] on div "955 956 957 958 959 960 961 962 963 964 965 966 967 968 969 970 971 972 973 974…" at bounding box center [689, 399] width 904 height 590
type textarea "preloader.animateOut();"
click at [446, 270] on div "INITS */ //Click initBasicGSAPSlider ( ) ; initScalingHamburgerNavigation ( ) ;…" at bounding box center [705, 402] width 863 height 608
type textarea "const preloader = initPreloader();"
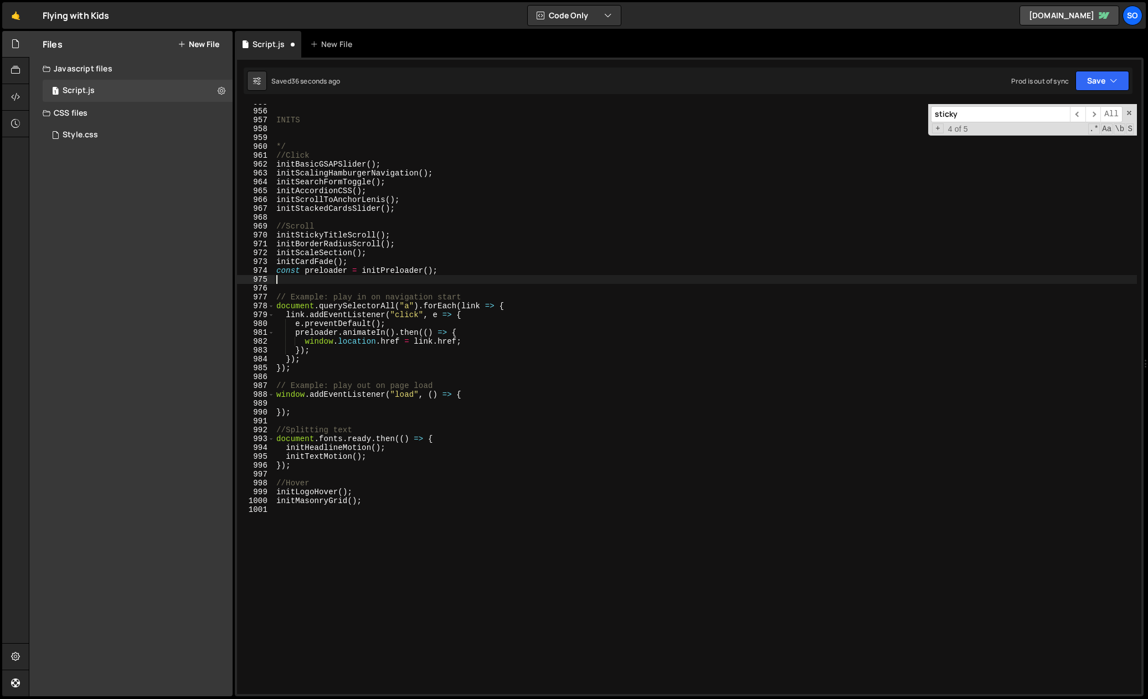
paste textarea "preloader.animateOut();"
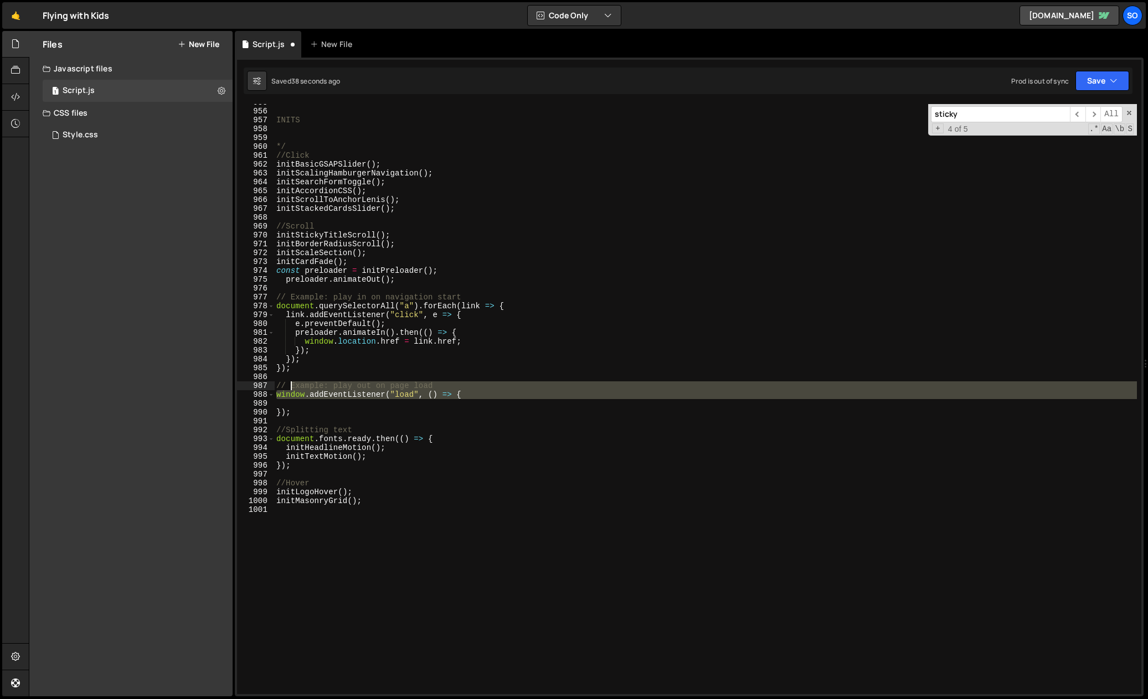
drag, startPoint x: 297, startPoint y: 394, endPoint x: 273, endPoint y: 380, distance: 28.0
click at [273, 380] on div "preloader.animateOut(); 955 956 957 958 959 960 961 962 963 964 965 966 967 968…" at bounding box center [689, 399] width 904 height 590
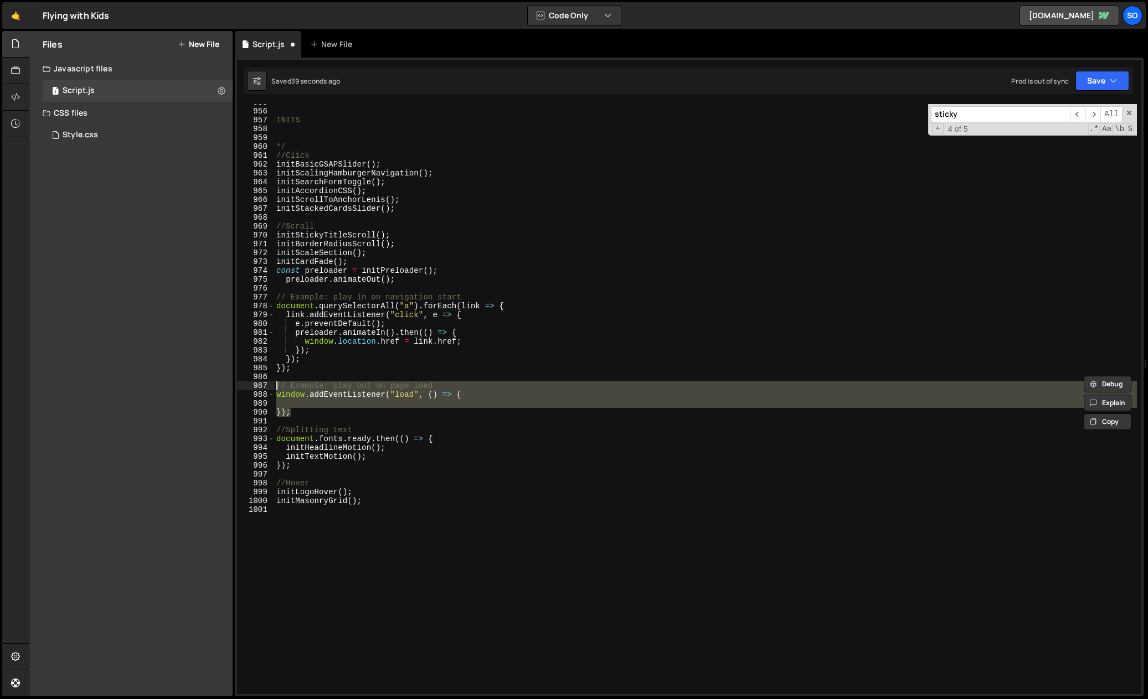
drag, startPoint x: 296, startPoint y: 411, endPoint x: 264, endPoint y: 383, distance: 42.4
click at [264, 383] on div "// Example: play out on page load 955 956 957 958 959 960 961 962 963 964 965 9…" at bounding box center [689, 399] width 904 height 590
type textarea "// Example: play out on page load window.addEventListener("load", () => {"
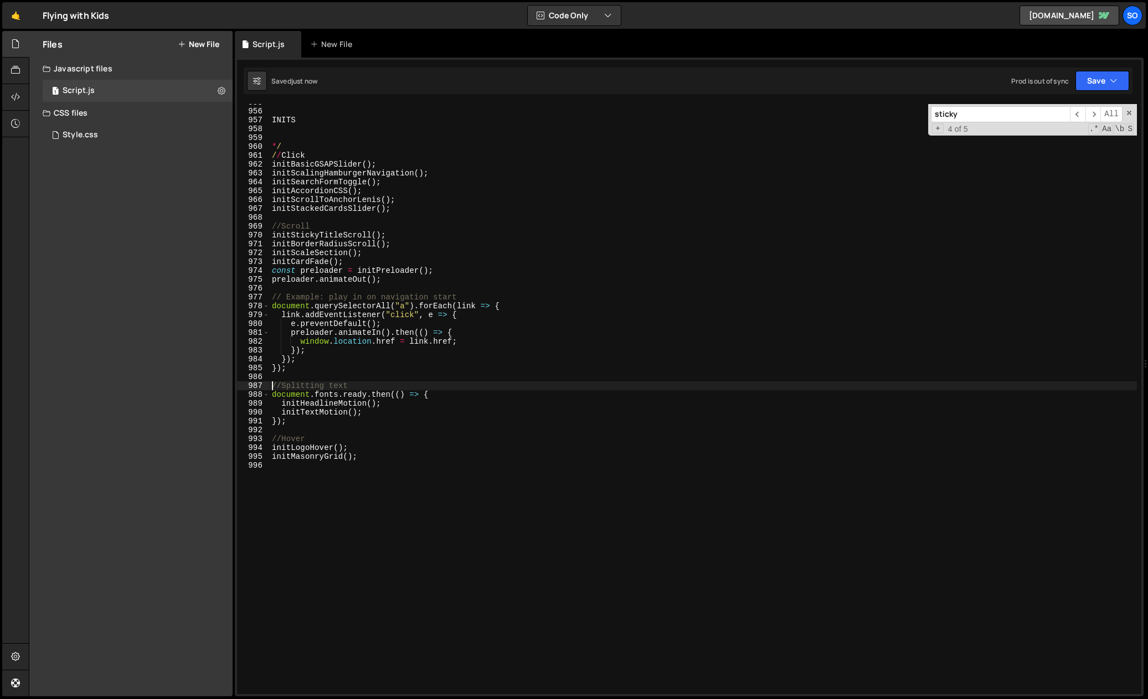
type textarea "//Splitting text"
